Goal: Task Accomplishment & Management: Use online tool/utility

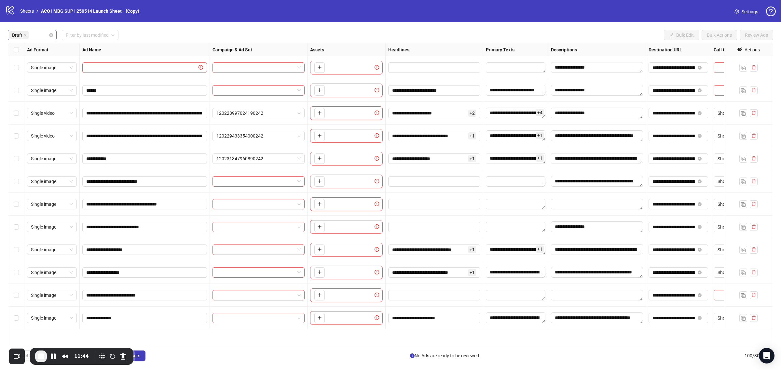
drag, startPoint x: 51, startPoint y: 35, endPoint x: 36, endPoint y: 32, distance: 15.4
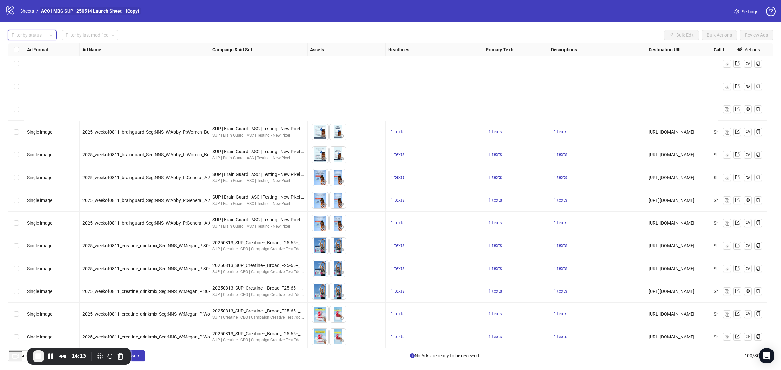
scroll to position [1788, 0]
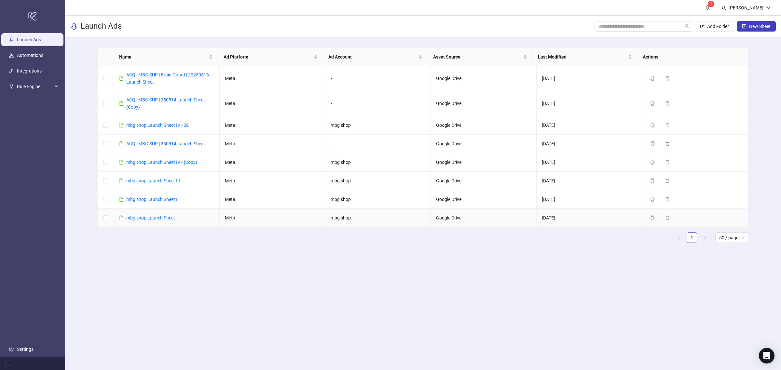
click at [154, 221] on link "mbg shop Launch Sheet" at bounding box center [150, 217] width 49 height 5
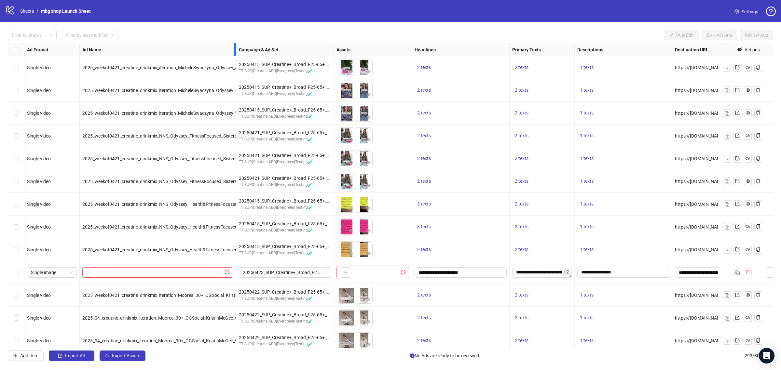
drag, startPoint x: 209, startPoint y: 51, endPoint x: 368, endPoint y: 58, distance: 159.9
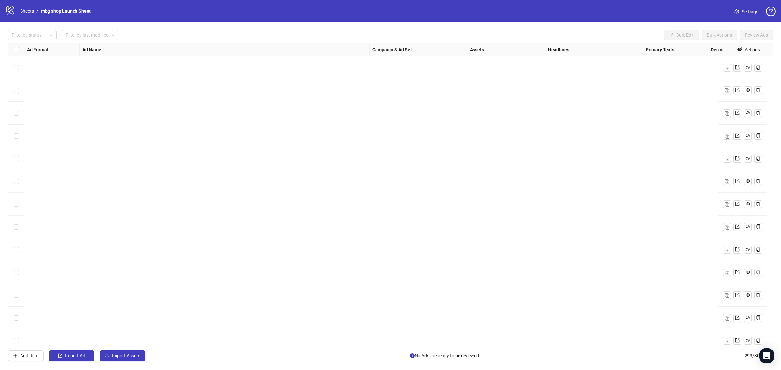
scroll to position [1139, 0]
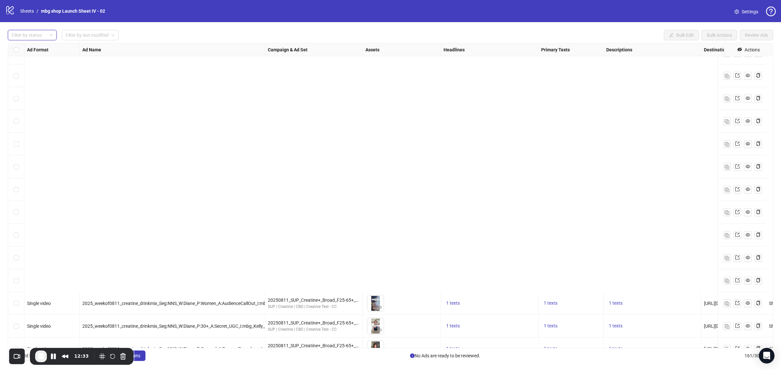
scroll to position [2440, 0]
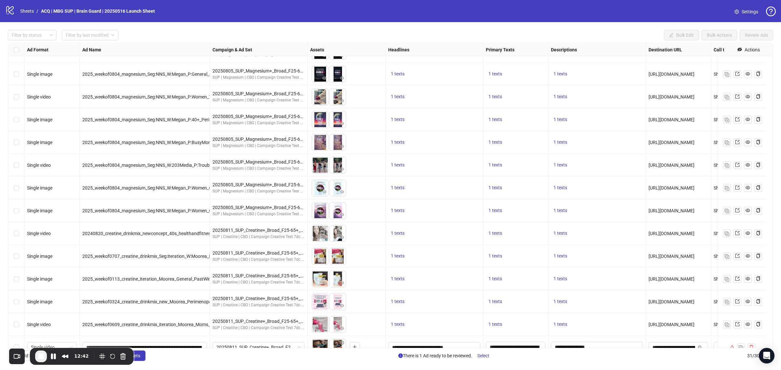
scroll to position [285, 0]
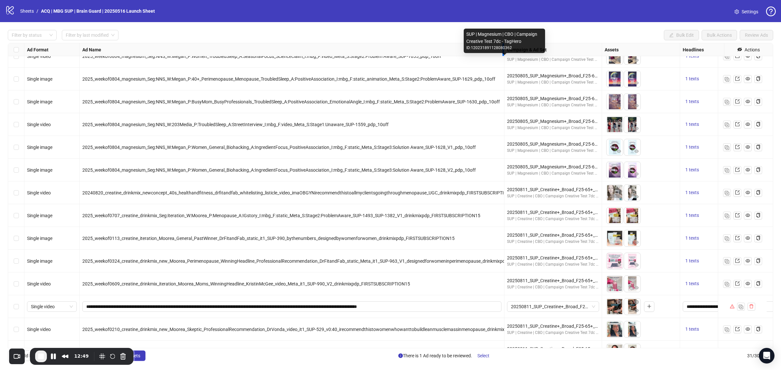
drag, startPoint x: 209, startPoint y: 49, endPoint x: 463, endPoint y: 183, distance: 287.1
click at [504, 56] on div "Resize Ad Name column" at bounding box center [503, 49] width 2 height 13
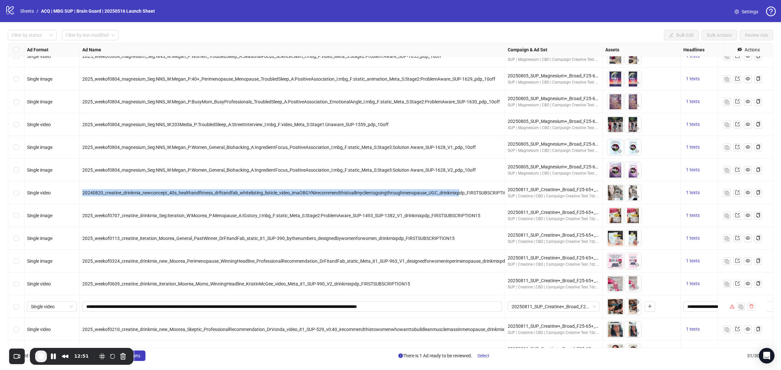
drag, startPoint x: 460, startPoint y: 193, endPoint x: 87, endPoint y: 192, distance: 373.2
click at [81, 191] on div "20240820_creatine_drinkmix_newconcept_40s_healthandfitness_drfitandfab_whitelis…" at bounding box center [292, 193] width 425 height 23
click at [404, 203] on div "20240820_creatine_drinkmix_newconcept_40s_healthandfitness_drfitandfab_whitelis…" at bounding box center [292, 193] width 425 height 23
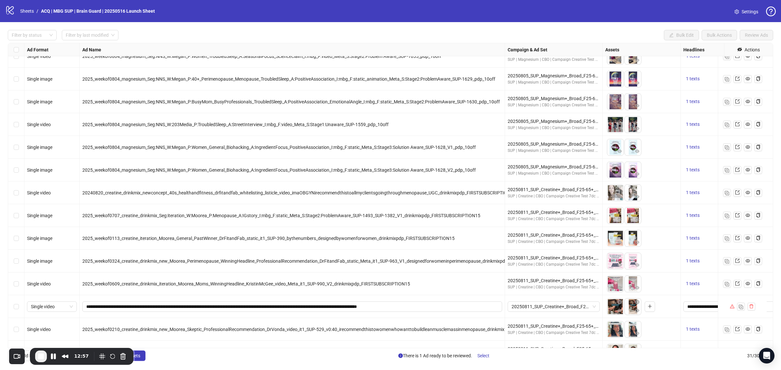
click at [19, 193] on div "Select row 19" at bounding box center [16, 193] width 16 height 23
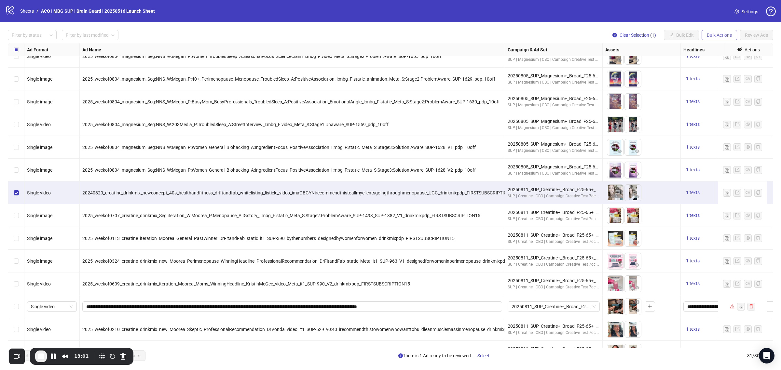
click at [717, 37] on span "Bulk Actions" at bounding box center [719, 35] width 25 height 5
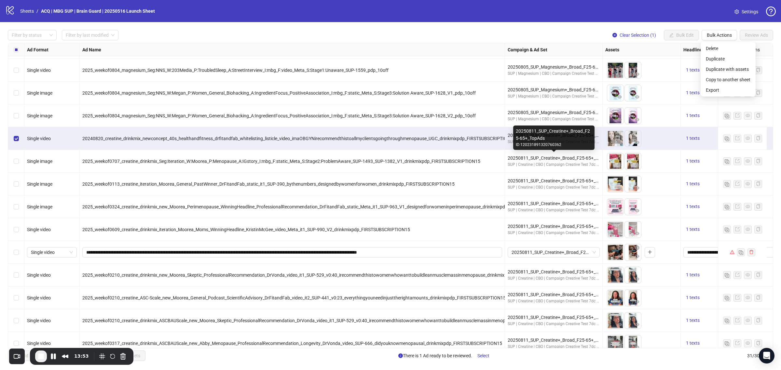
scroll to position [298, 0]
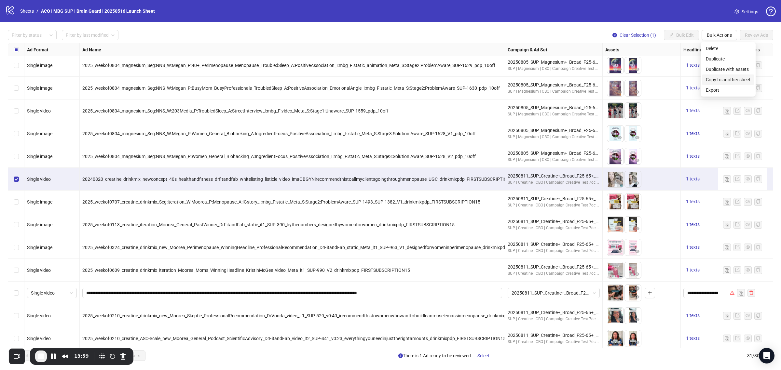
click at [731, 80] on span "Copy to another sheet" at bounding box center [728, 79] width 45 height 7
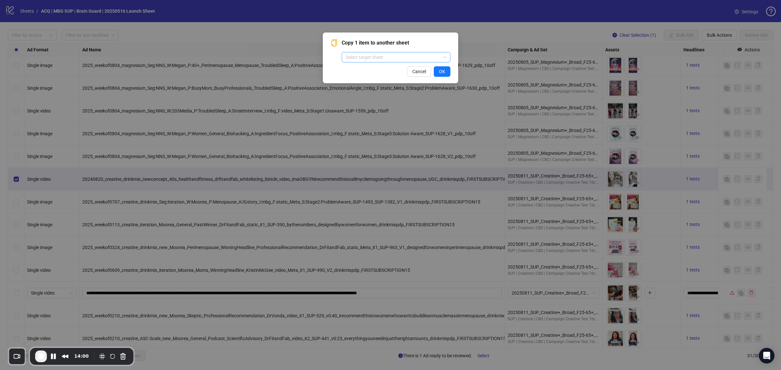
click at [366, 57] on input "search" at bounding box center [393, 57] width 95 height 10
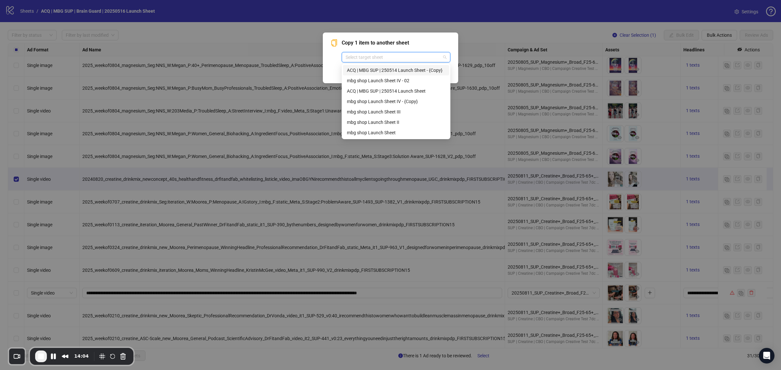
click at [428, 52] on div "Select target sheet" at bounding box center [396, 57] width 109 height 10
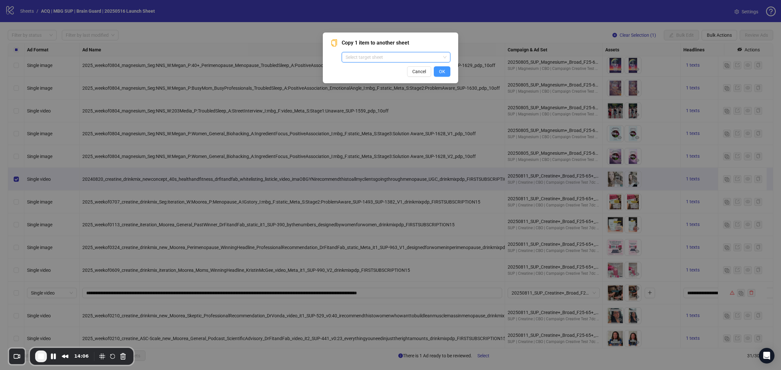
click at [441, 70] on span "OK" at bounding box center [442, 71] width 6 height 5
